Goal: Task Accomplishment & Management: Complete application form

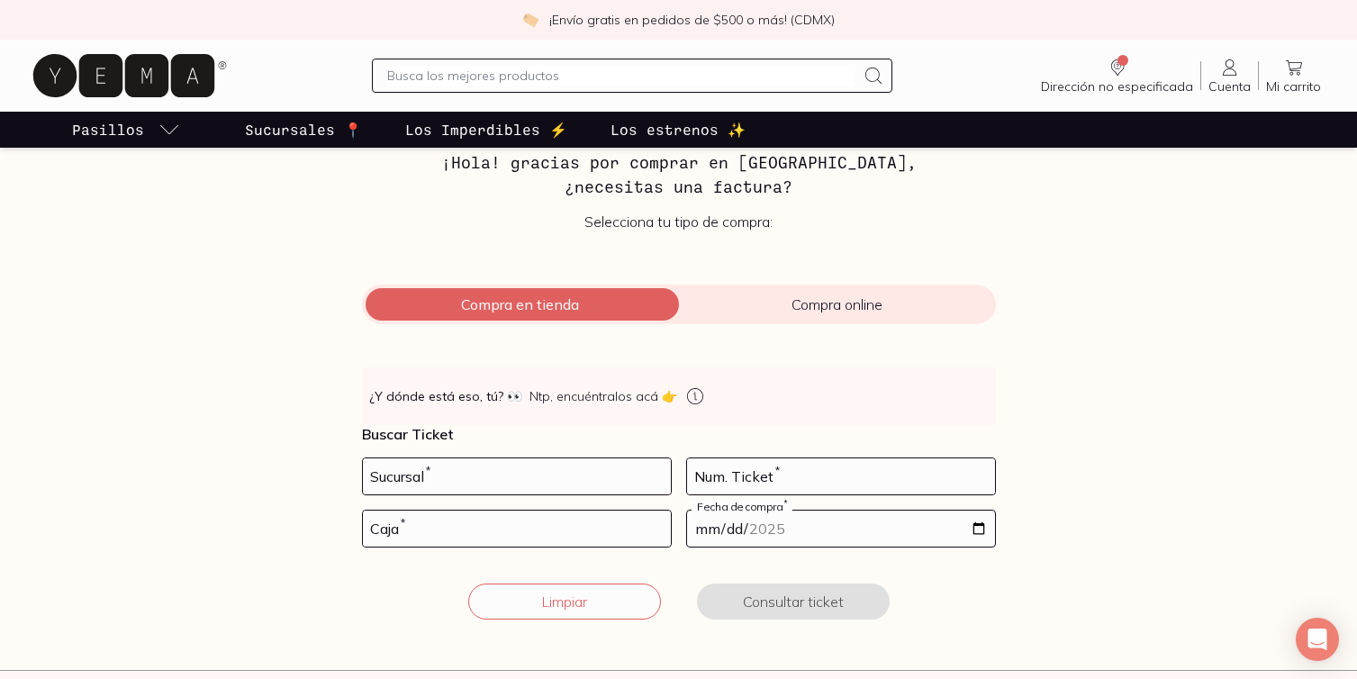
scroll to position [95, 0]
click at [403, 477] on input "number" at bounding box center [517, 474] width 308 height 36
type input "10002"
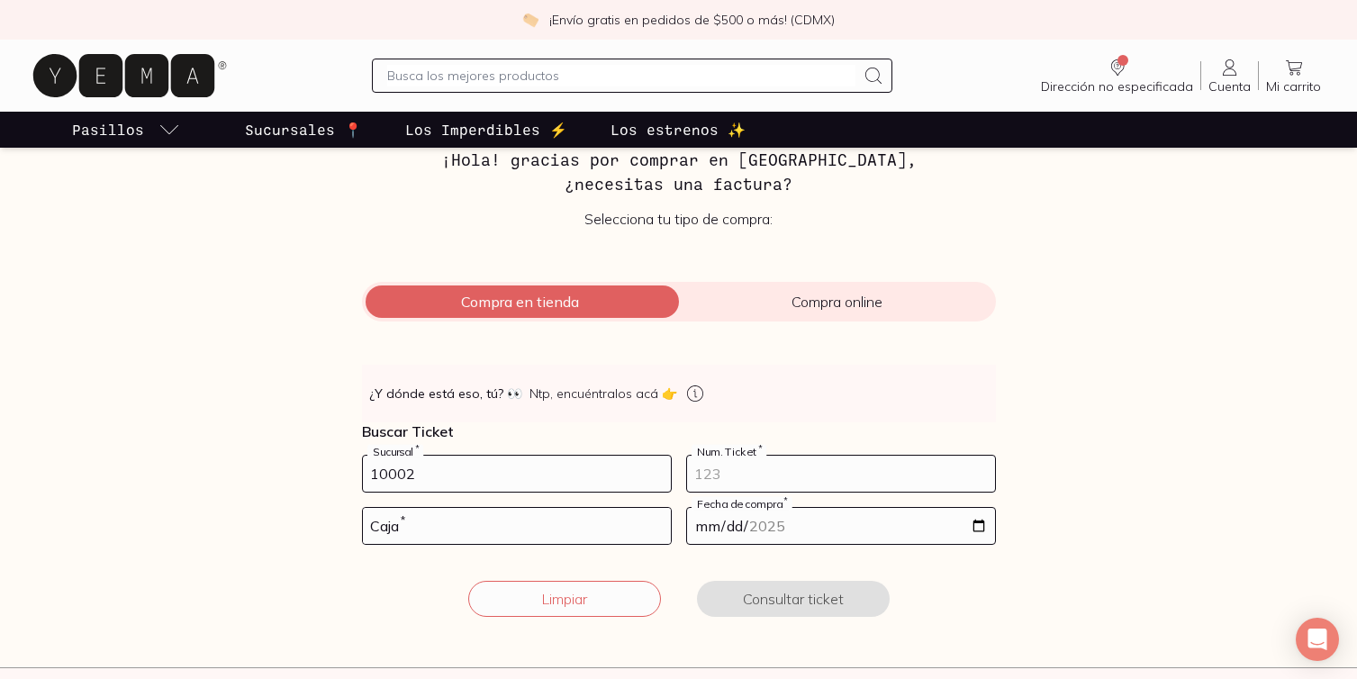
click at [718, 472] on input "number" at bounding box center [841, 474] width 308 height 36
type input "10"
click at [509, 522] on input "number" at bounding box center [517, 526] width 308 height 36
type input "01"
click at [785, 526] on input "date" at bounding box center [841, 526] width 308 height 36
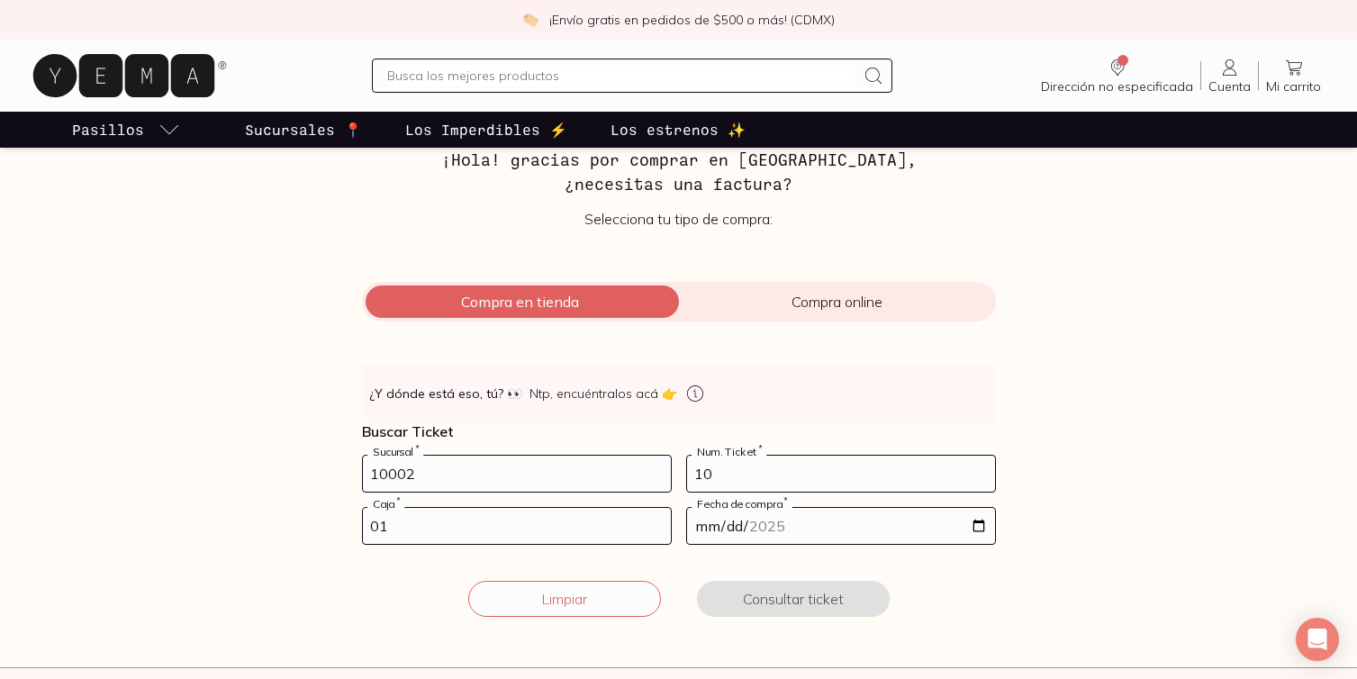
click at [975, 527] on input "date" at bounding box center [841, 526] width 308 height 36
type input "[DATE]"
click at [741, 599] on button "Consultar ticket" at bounding box center [793, 599] width 193 height 36
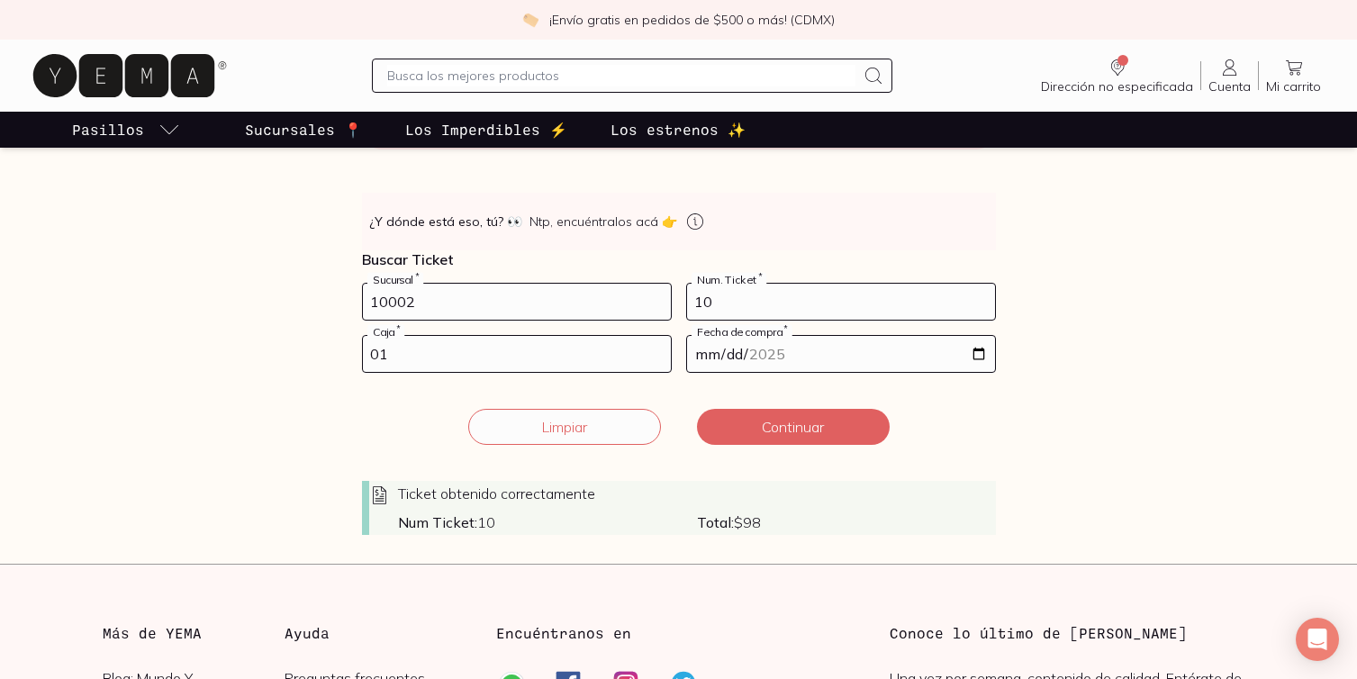
scroll to position [291, 0]
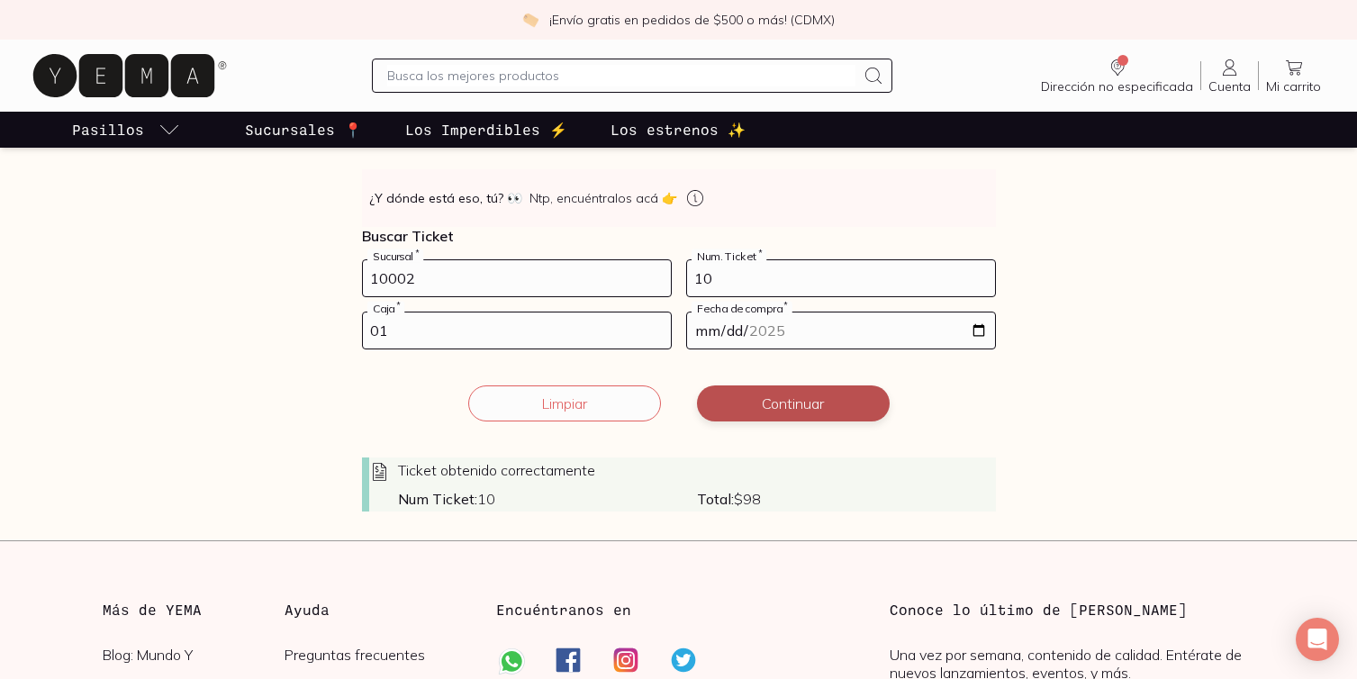
click at [777, 405] on button "Continuar" at bounding box center [793, 403] width 193 height 36
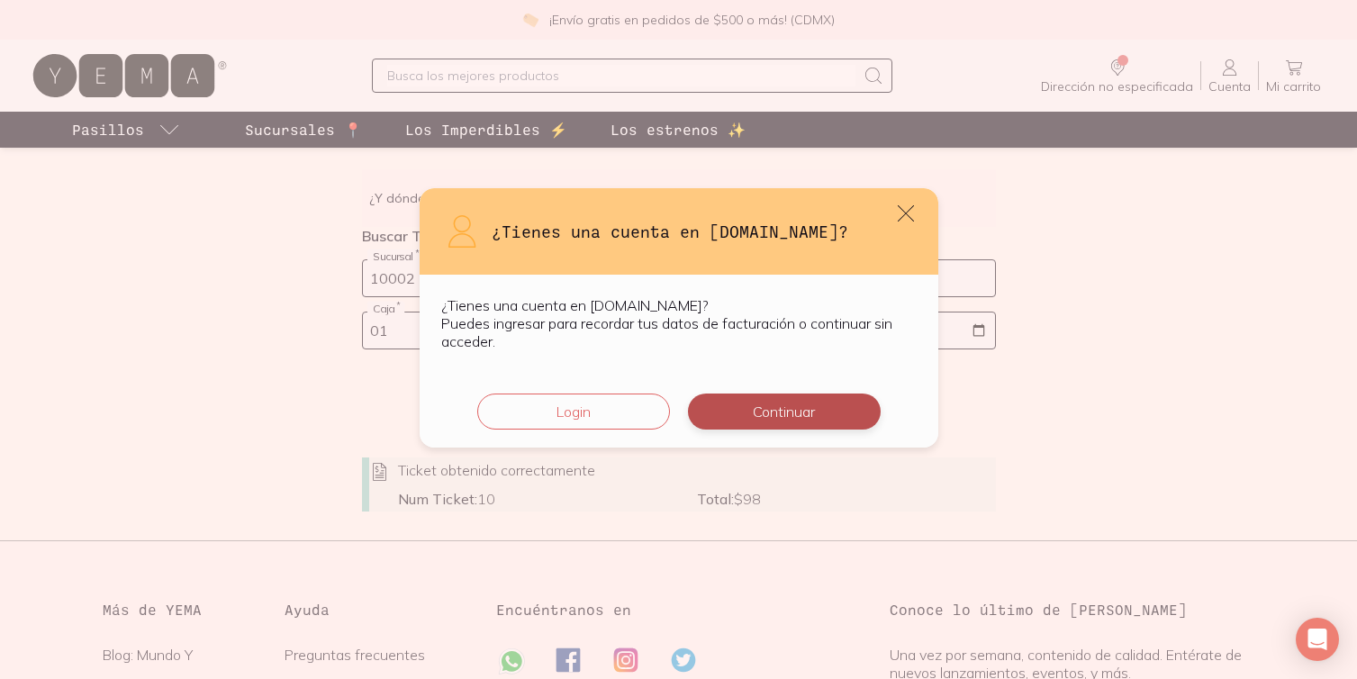
click at [753, 415] on button "Continuar" at bounding box center [784, 412] width 193 height 36
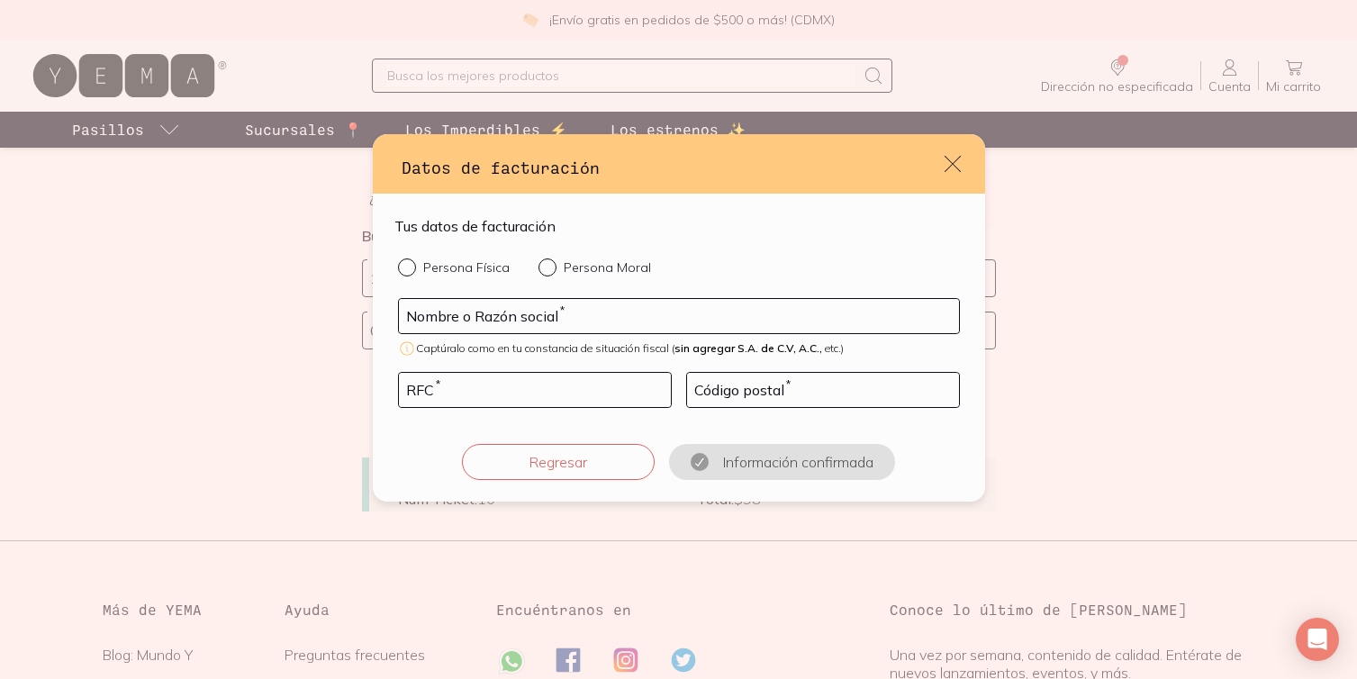
click at [409, 269] on input "Persona Física" at bounding box center [405, 265] width 14 height 14
radio input "true"
click at [458, 323] on input "default" at bounding box center [679, 316] width 560 height 34
type input "[PERSON_NAME] [PERSON_NAME]"
type input "06010"
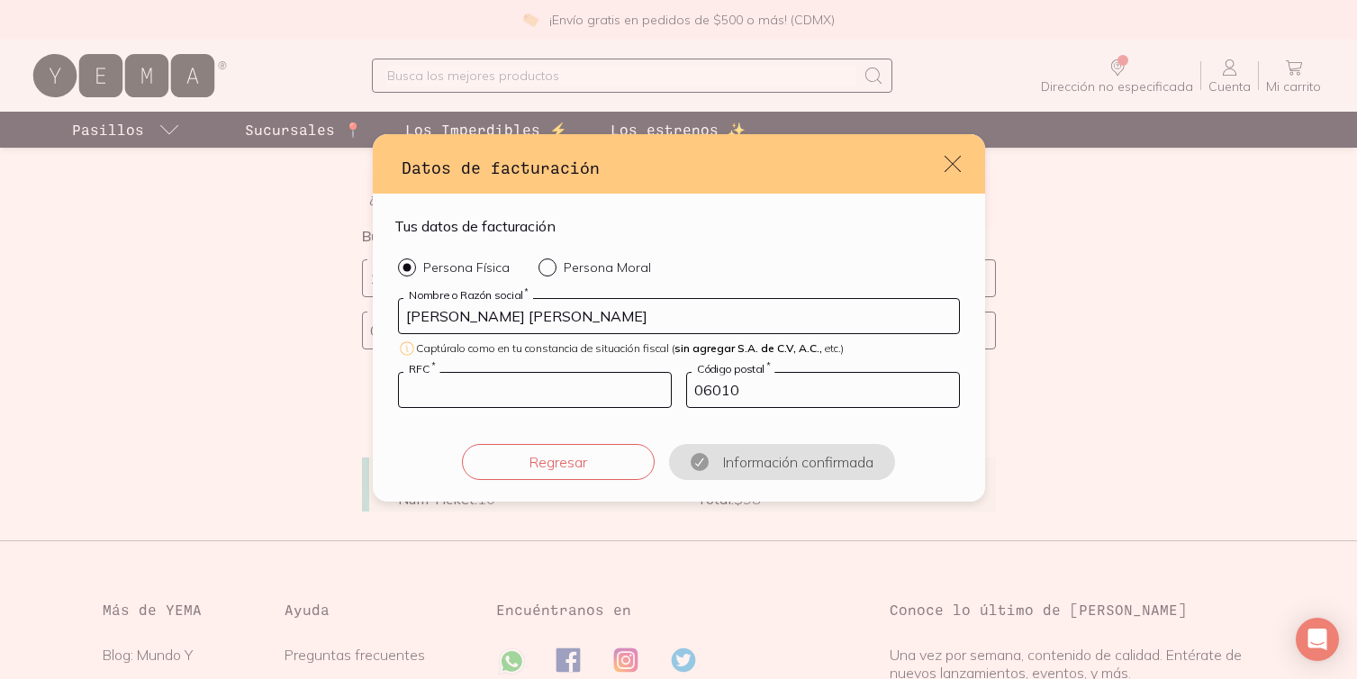
click at [478, 393] on input "default" at bounding box center [535, 390] width 272 height 34
type input "BIHP8803081F9"
click at [746, 465] on button "Confirmar información" at bounding box center [782, 462] width 193 height 36
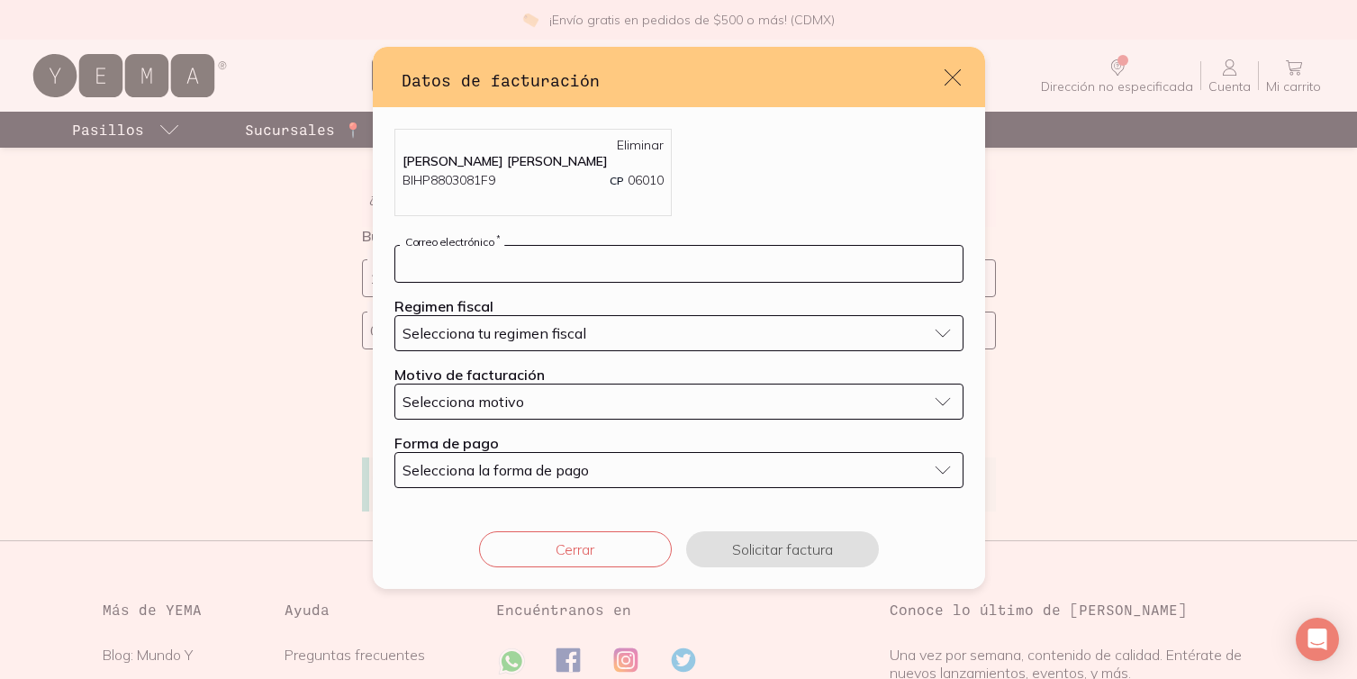
click at [489, 267] on input "default" at bounding box center [678, 264] width 567 height 36
type input "[PERSON_NAME][EMAIL_ADDRESS][DOMAIN_NAME]"
click at [458, 334] on span "Selecciona tu regimen fiscal" at bounding box center [495, 333] width 184 height 18
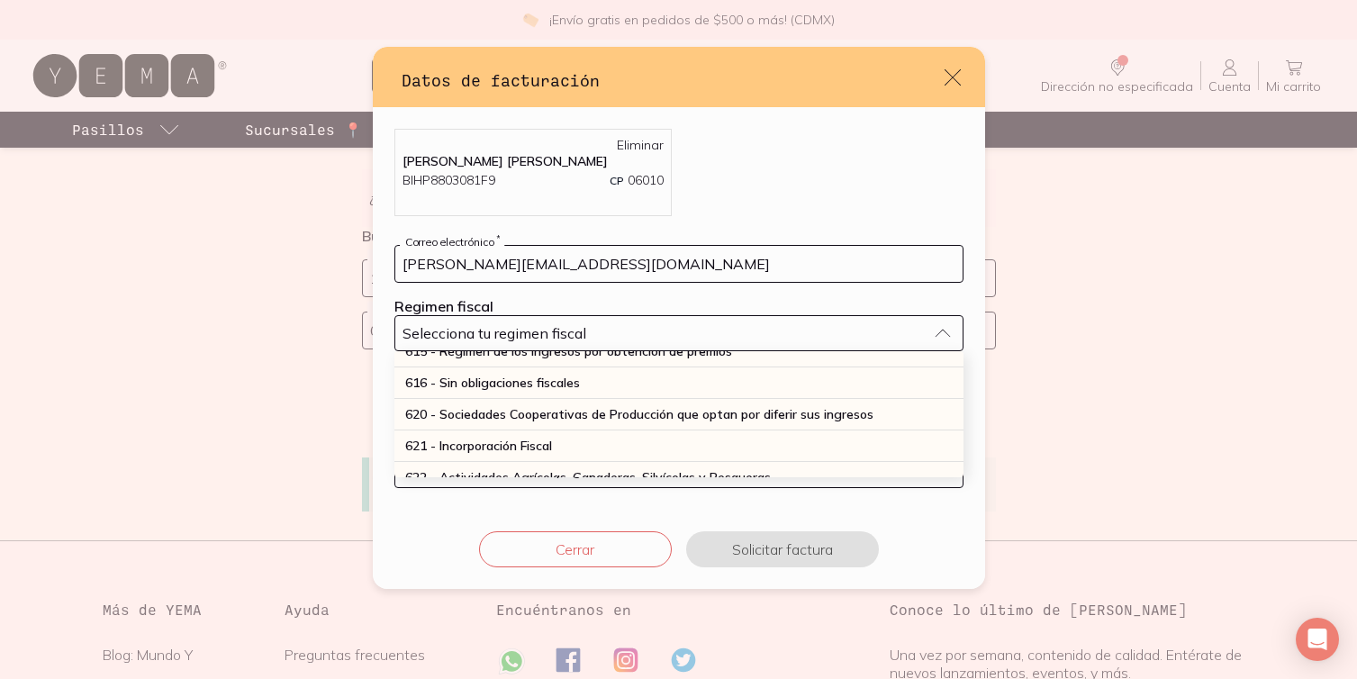
scroll to position [472, 0]
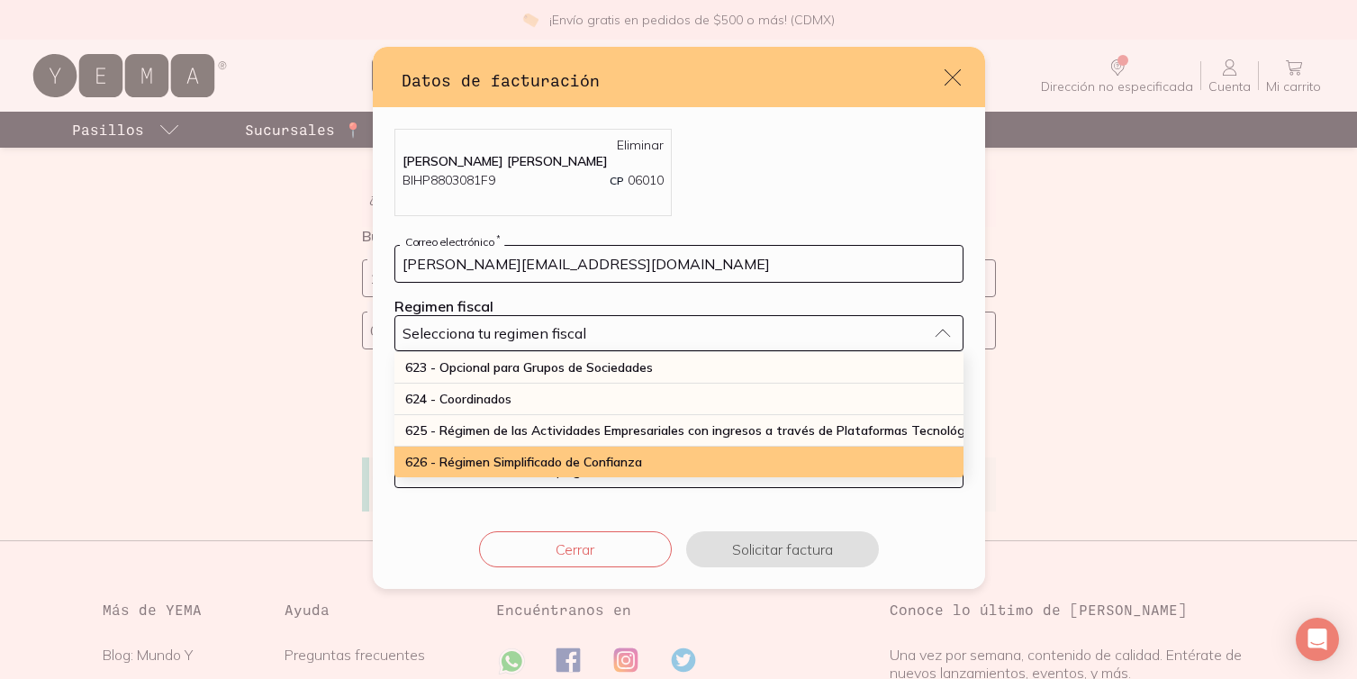
click at [478, 455] on span "626 - Régimen Simplificado de Confianza" at bounding box center [523, 462] width 237 height 16
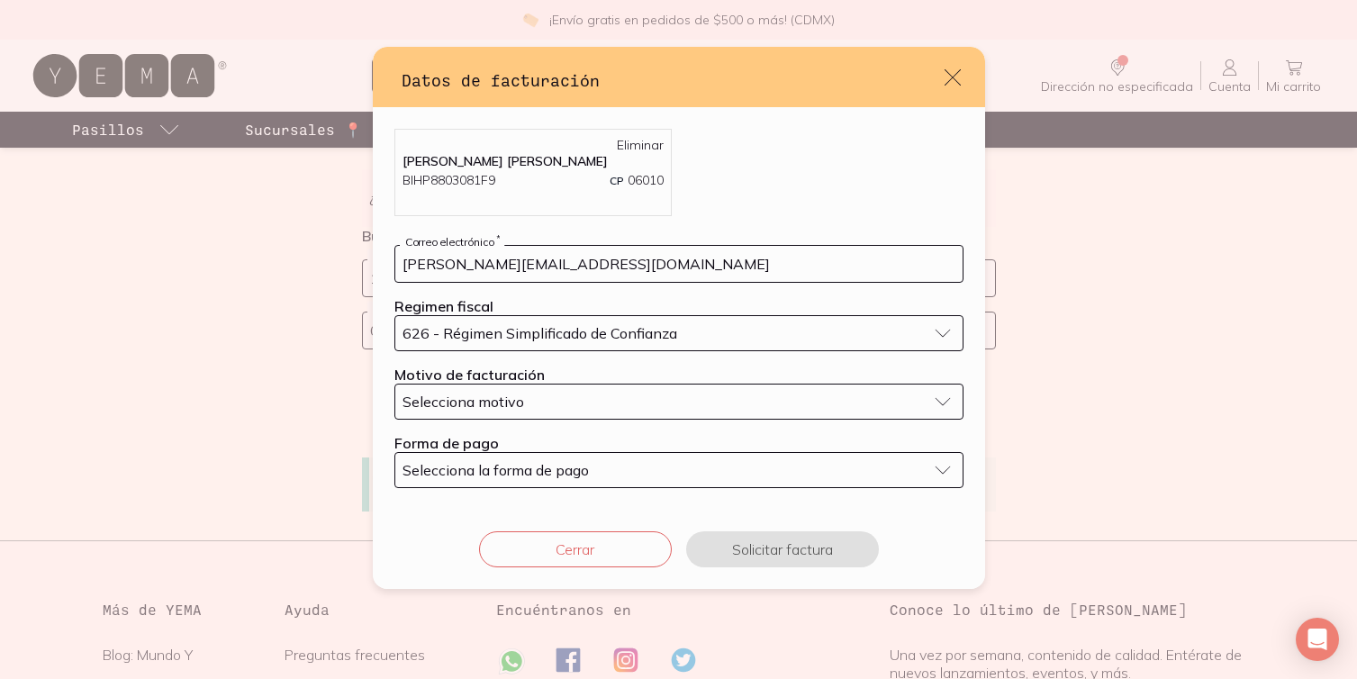
click at [450, 401] on span "Selecciona motivo" at bounding box center [464, 402] width 122 height 18
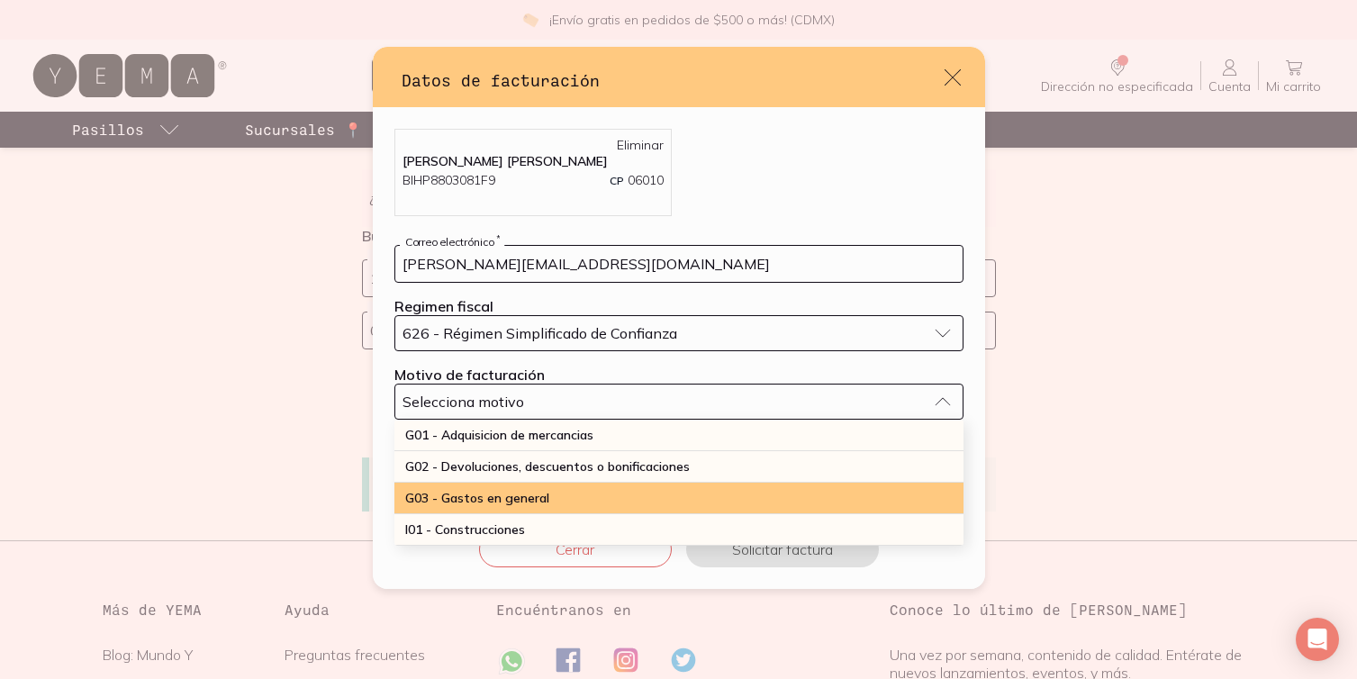
click at [467, 503] on span "G03 - Gastos en general" at bounding box center [477, 498] width 144 height 16
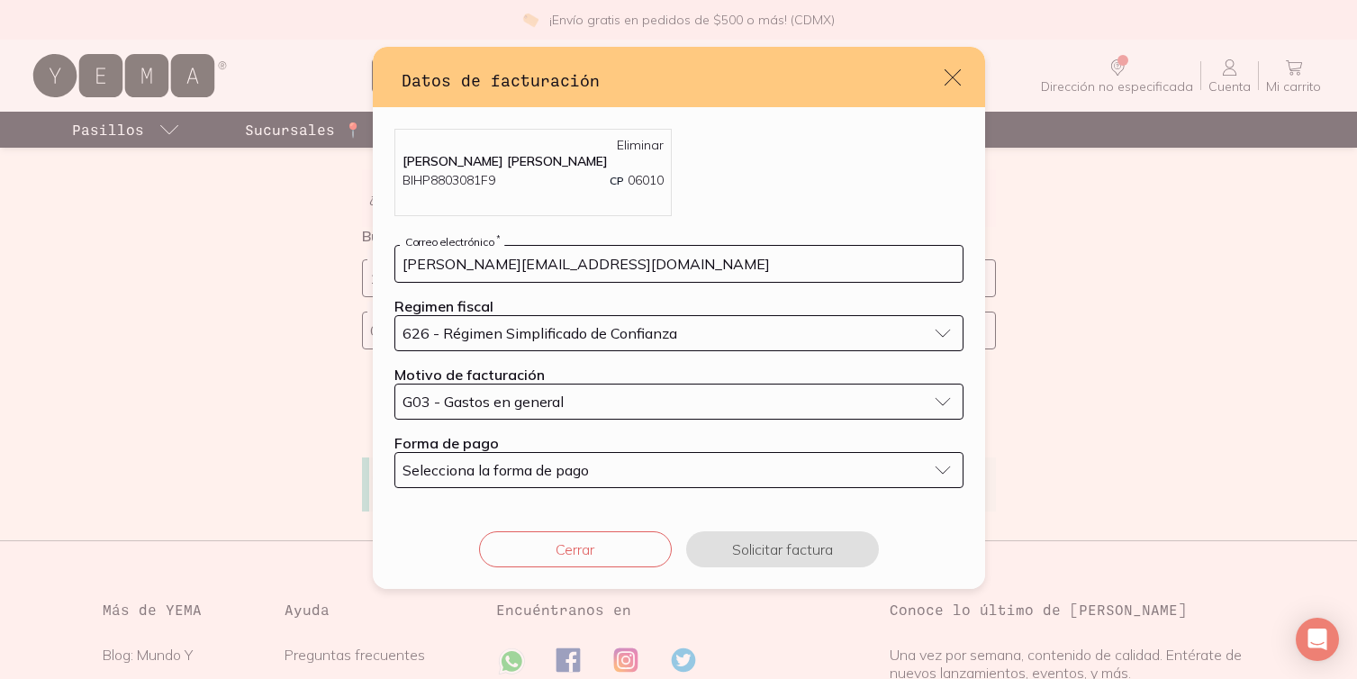
click at [456, 469] on span "Selecciona la forma de pago" at bounding box center [496, 470] width 186 height 18
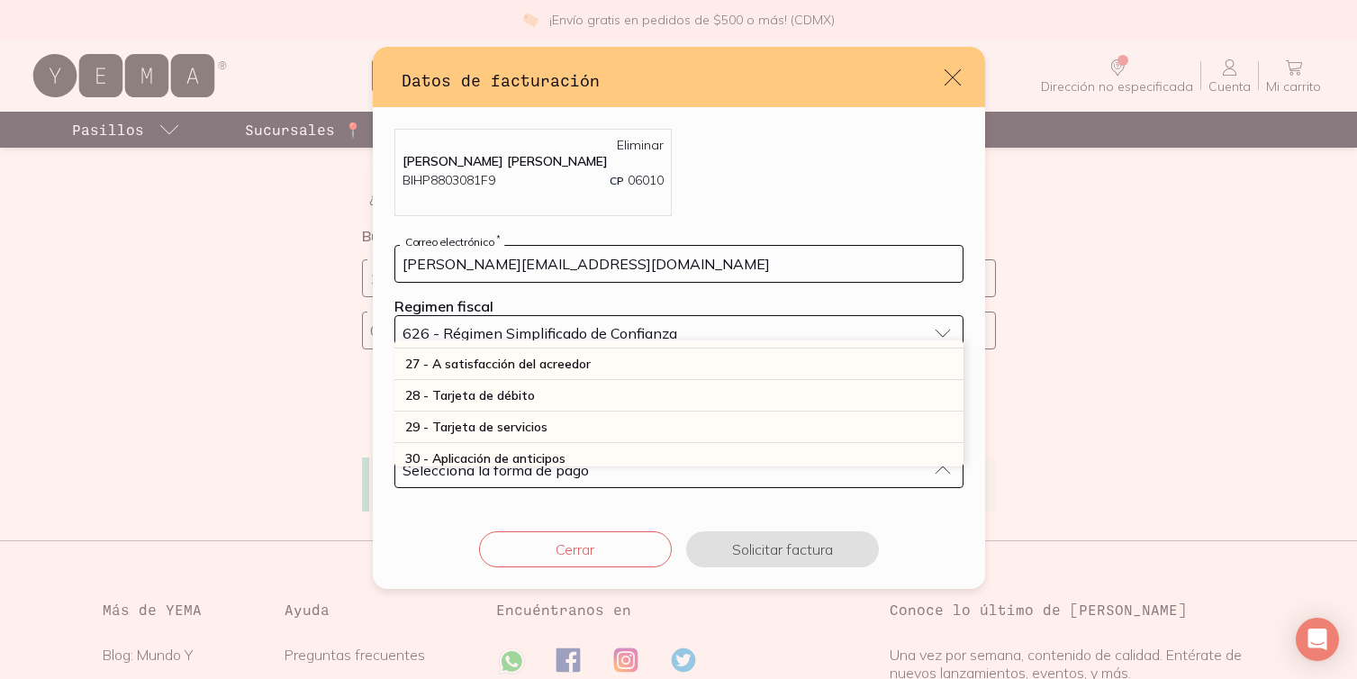
scroll to position [499, 0]
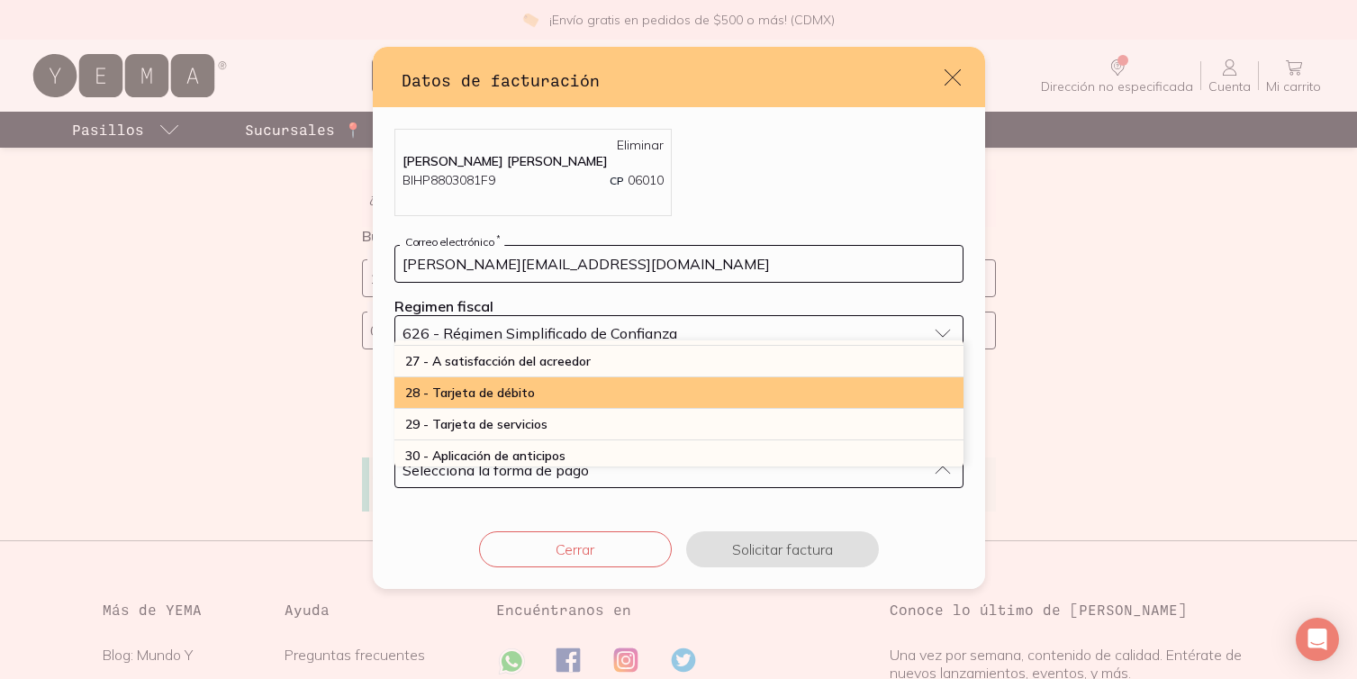
click at [484, 396] on span "28 - Tarjeta de débito" at bounding box center [470, 393] width 130 height 16
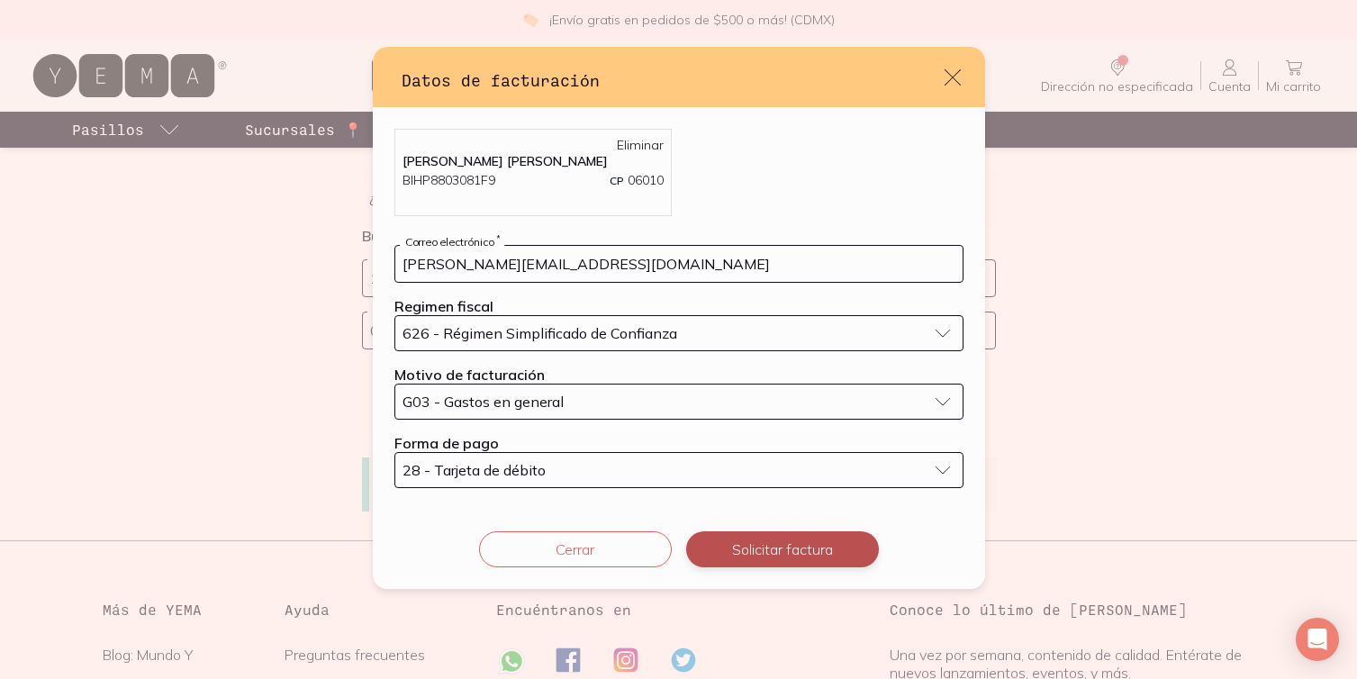
click at [730, 532] on button "Solicitar factura" at bounding box center [782, 549] width 193 height 36
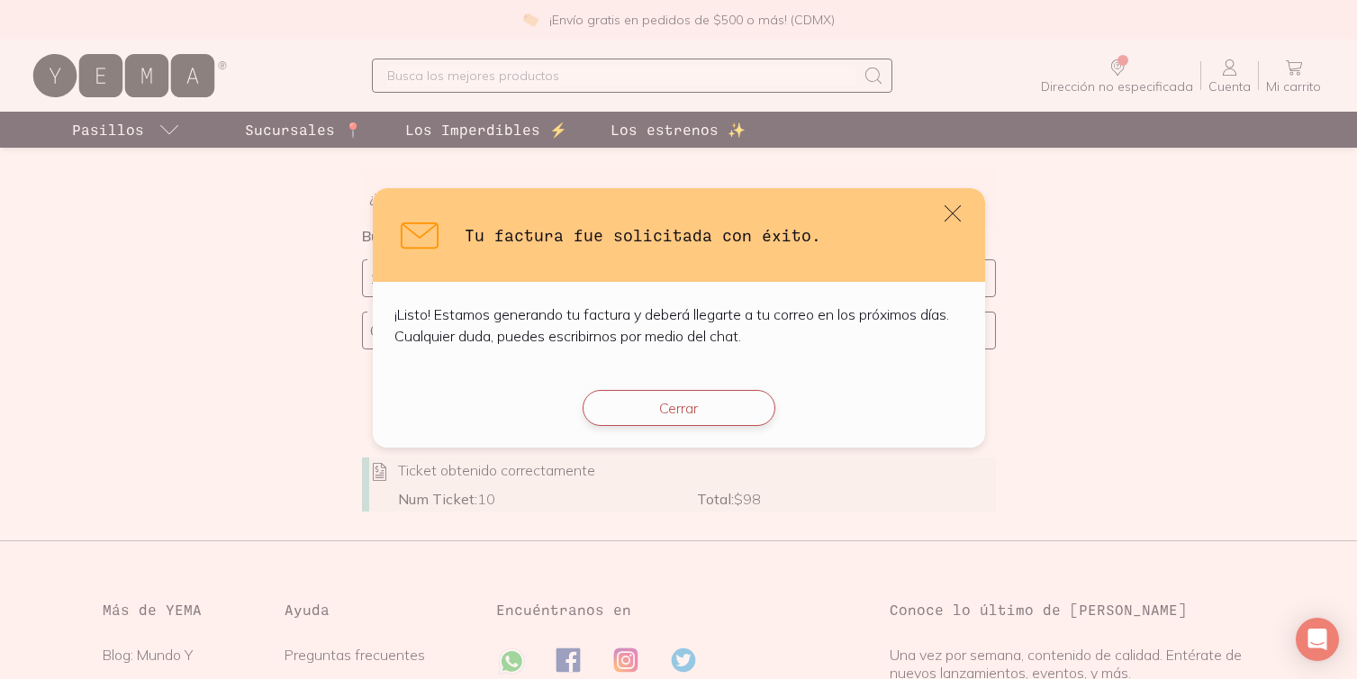
click at [633, 409] on button "Cerrar" at bounding box center [679, 408] width 193 height 36
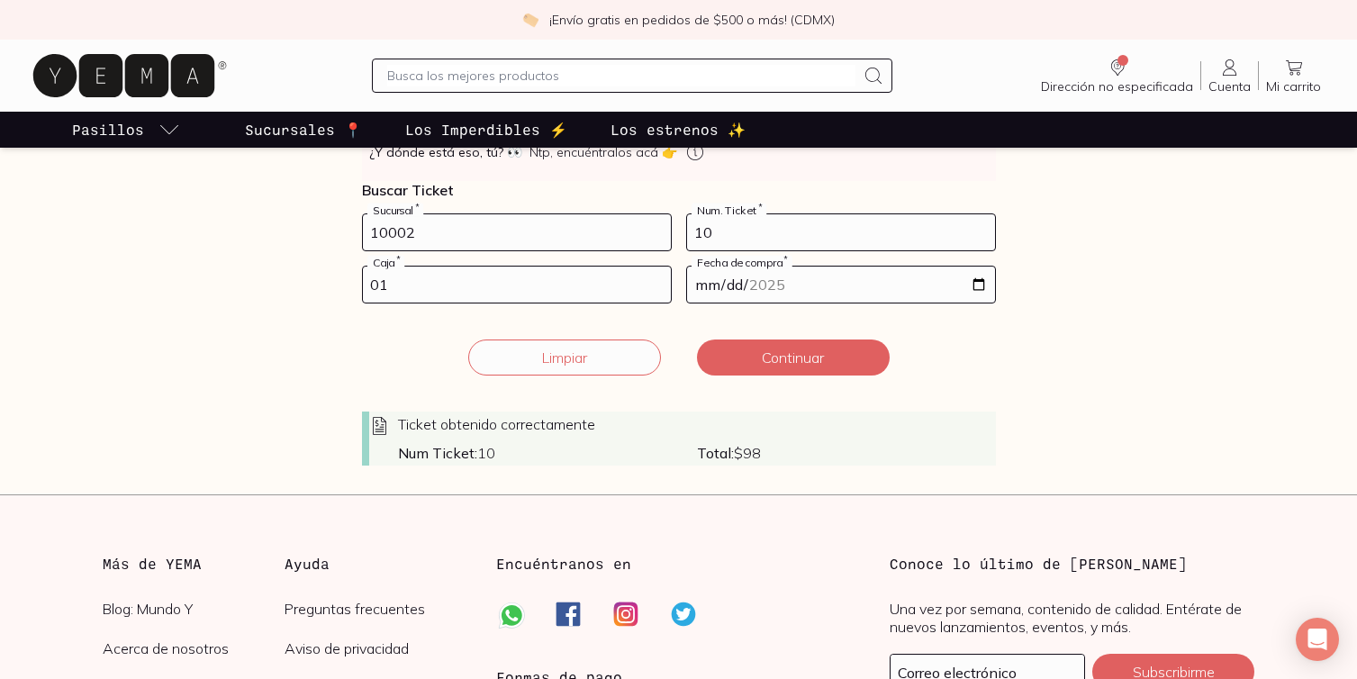
scroll to position [329, 0]
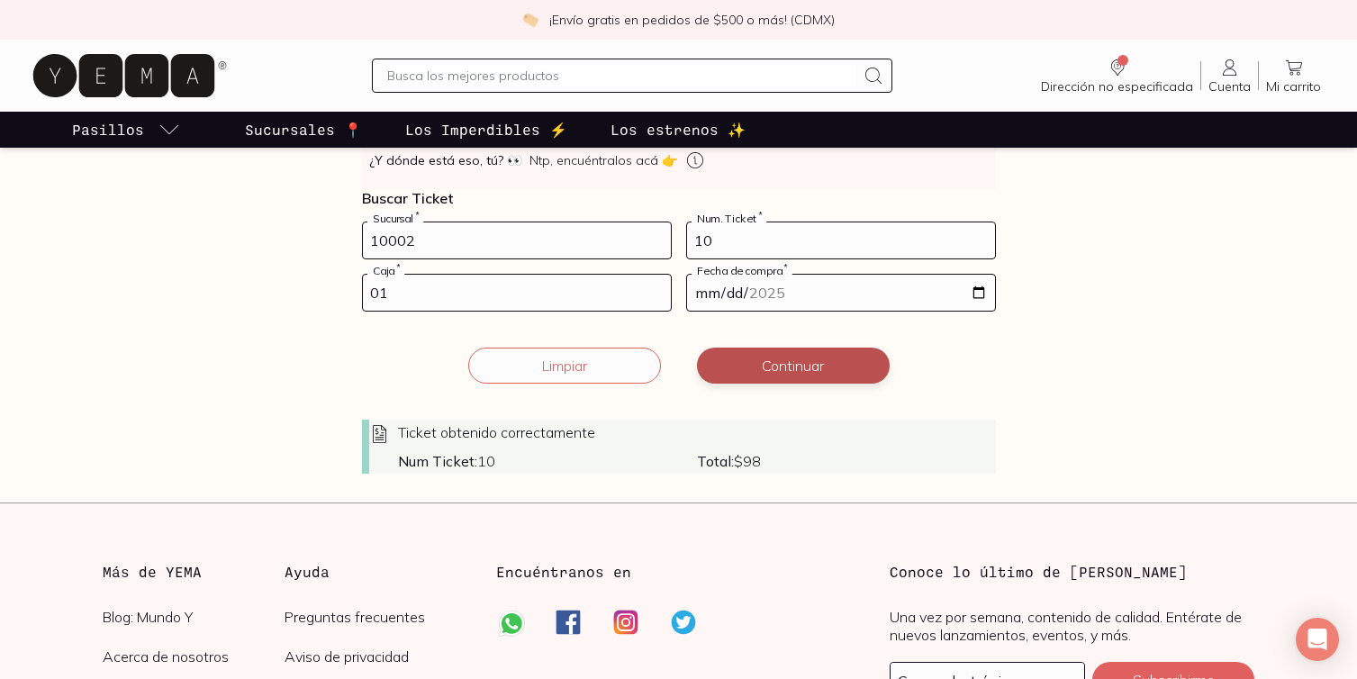
click at [766, 382] on button "Continuar" at bounding box center [793, 366] width 193 height 36
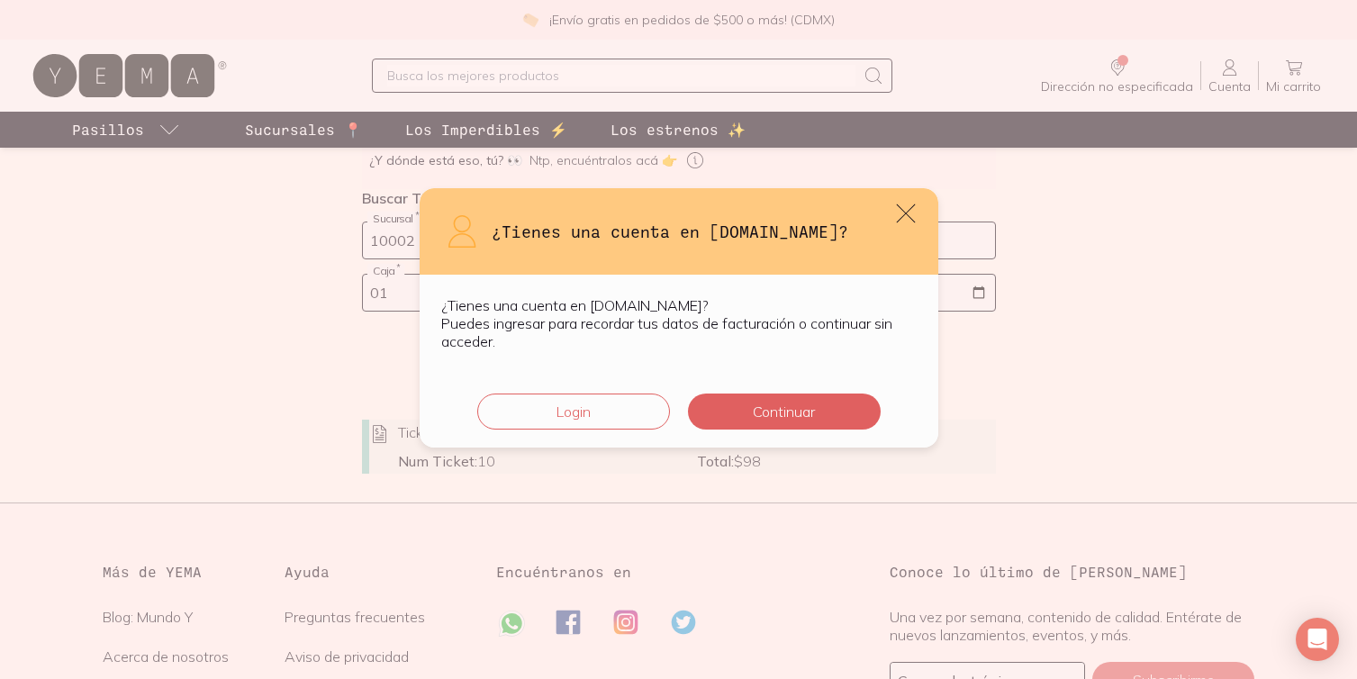
click at [910, 216] on icon "default" at bounding box center [905, 213] width 25 height 25
